Goal: Find specific page/section

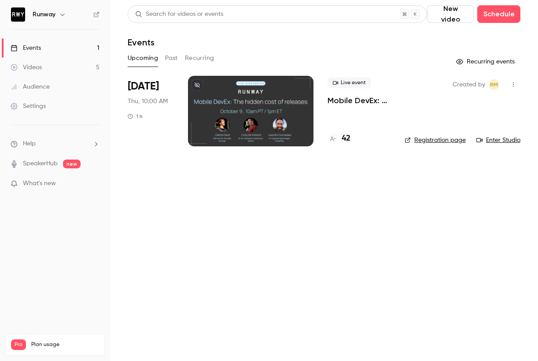
click at [250, 101] on div at bounding box center [251, 111] width 126 height 70
